Goal: Find specific page/section: Find specific page/section

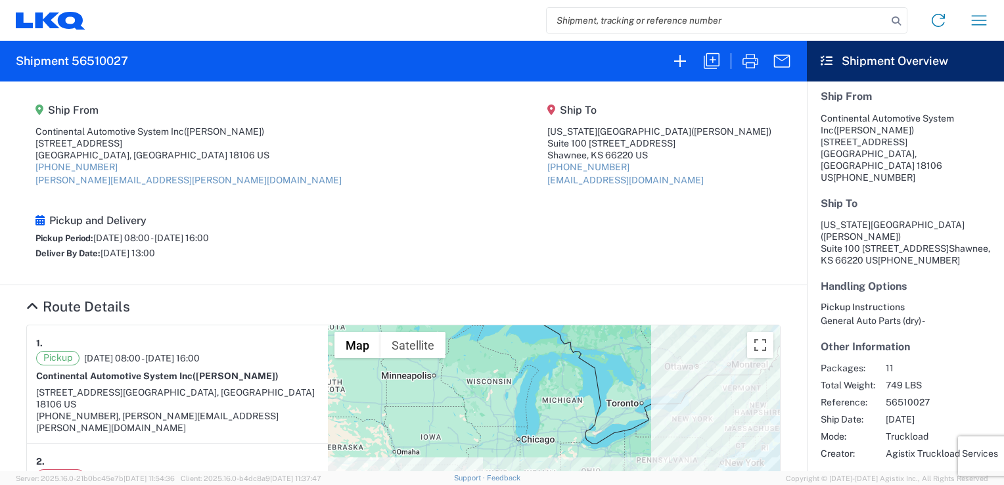
click at [40, 22] on icon at bounding box center [47, 20] width 24 height 16
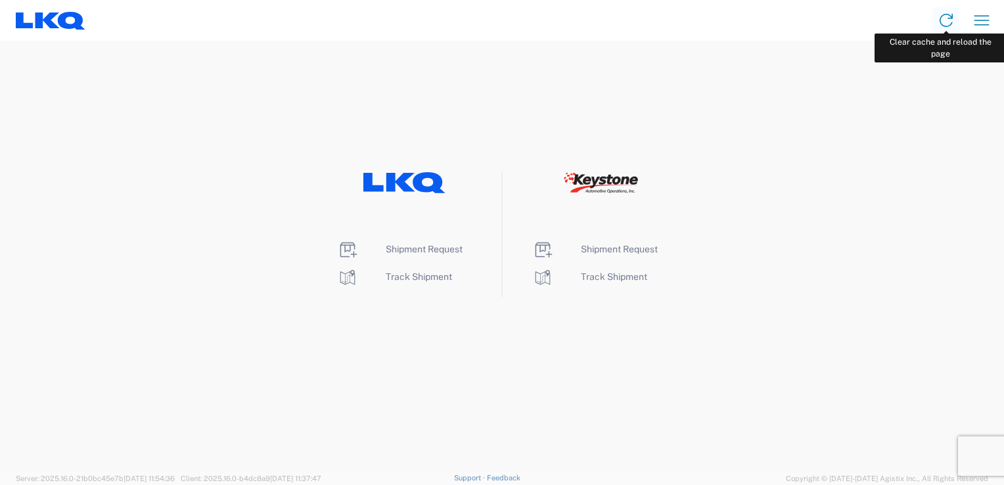
click at [945, 17] on icon at bounding box center [945, 20] width 21 height 21
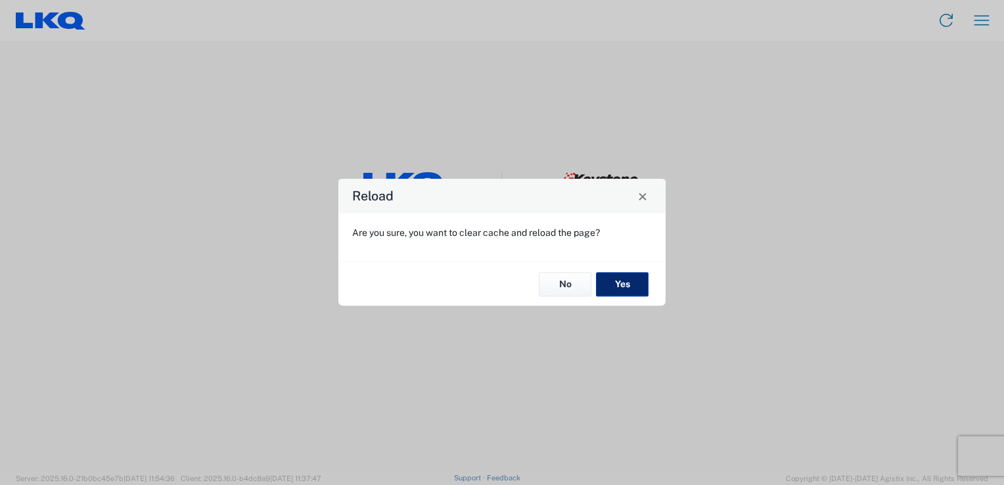
click at [623, 285] on button "Yes" at bounding box center [622, 284] width 53 height 24
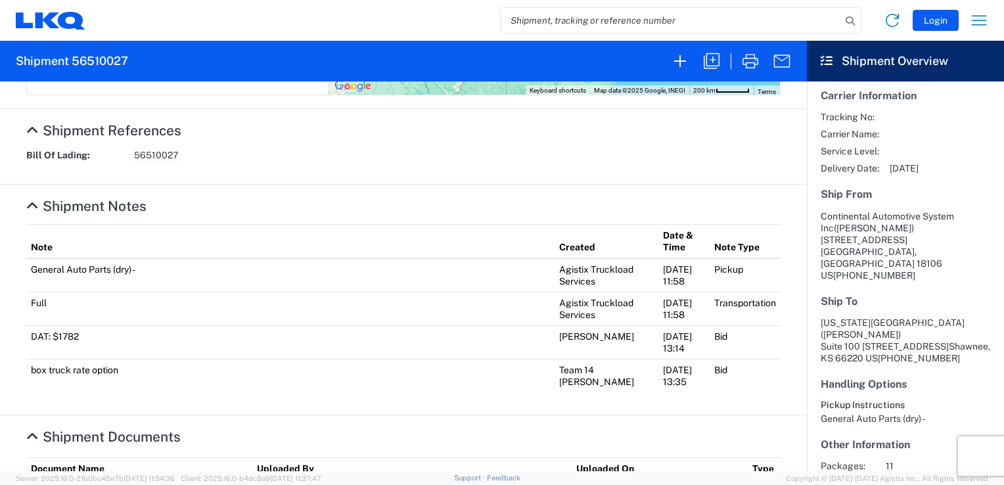
scroll to position [168, 0]
